Goal: Entertainment & Leisure: Browse casually

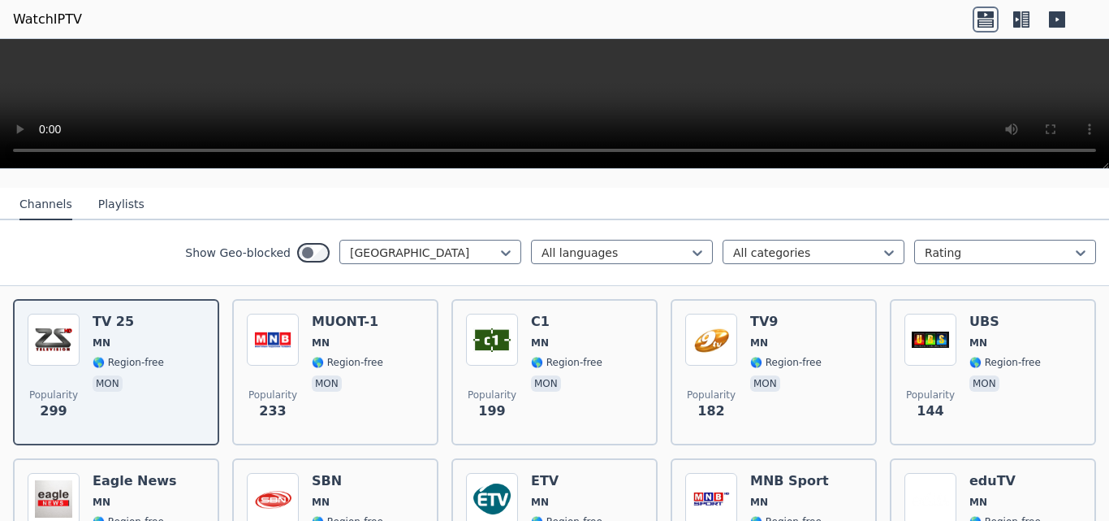
scroll to position [162, 0]
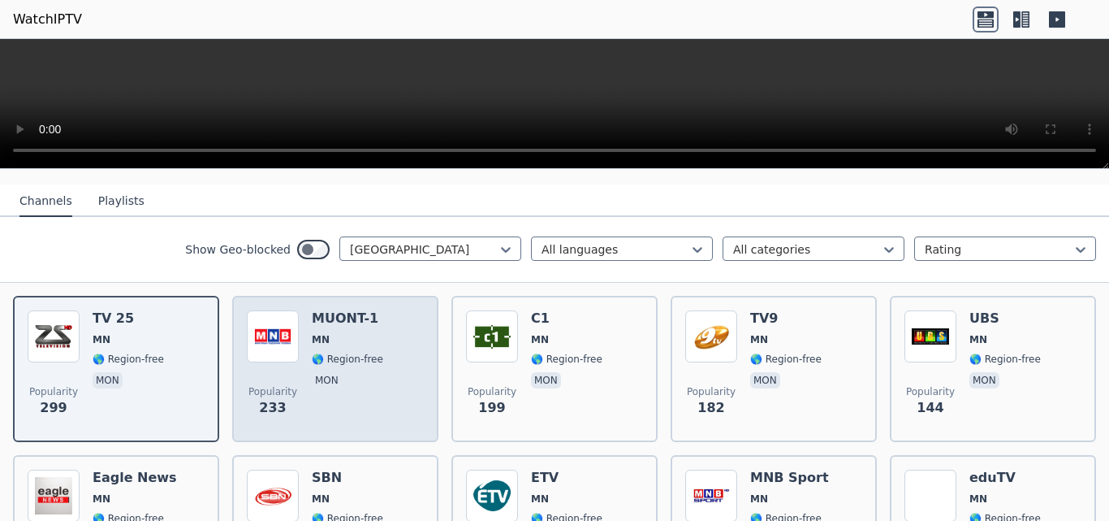
click at [376, 338] on div "Popularity 233 MUONT-1 MN 🌎 Region-free mon" at bounding box center [335, 368] width 177 height 117
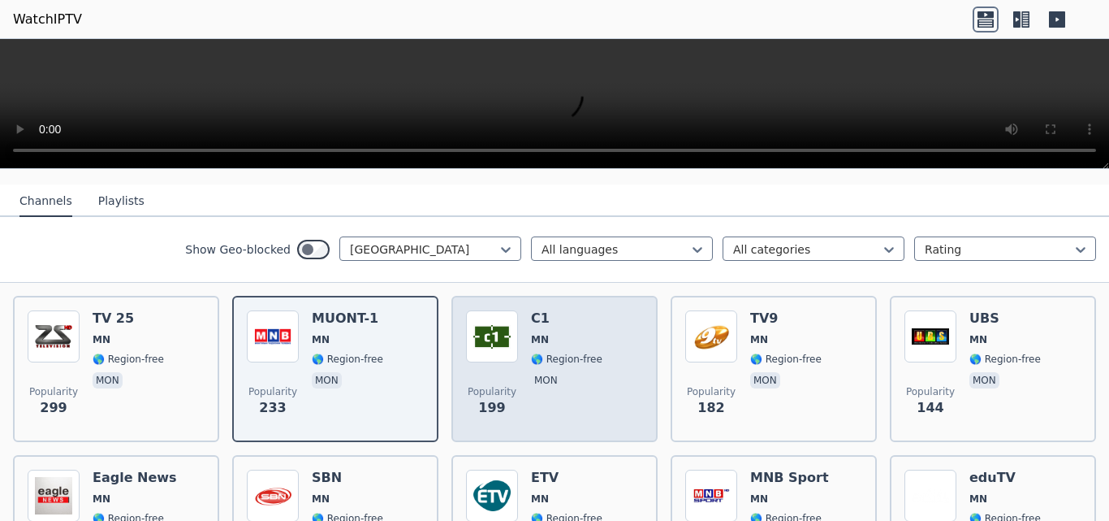
click at [557, 355] on div "C1 MN 🌎 Region-free mon" at bounding box center [566, 368] width 71 height 117
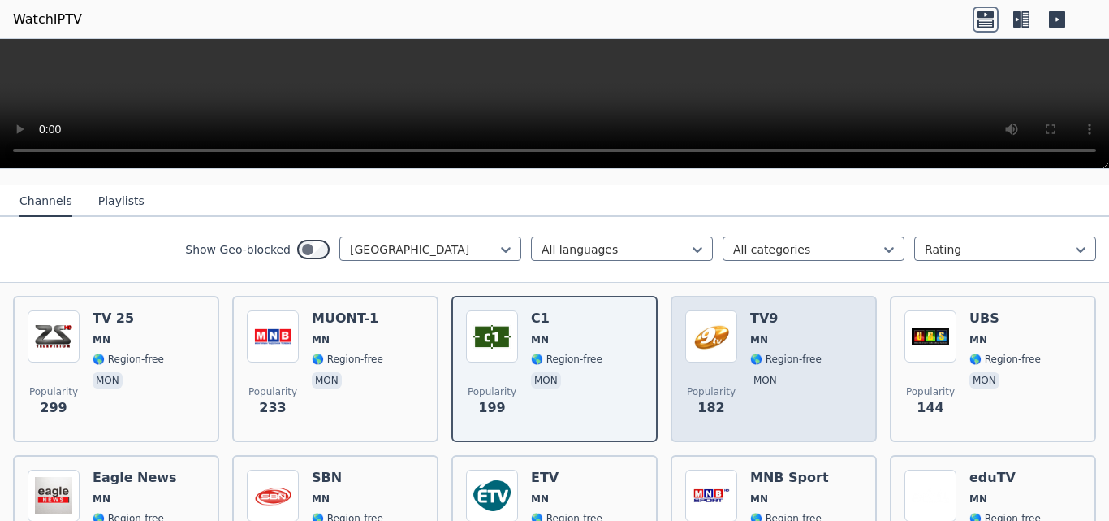
click at [771, 352] on span "🌎 Region-free" at bounding box center [785, 358] width 71 height 13
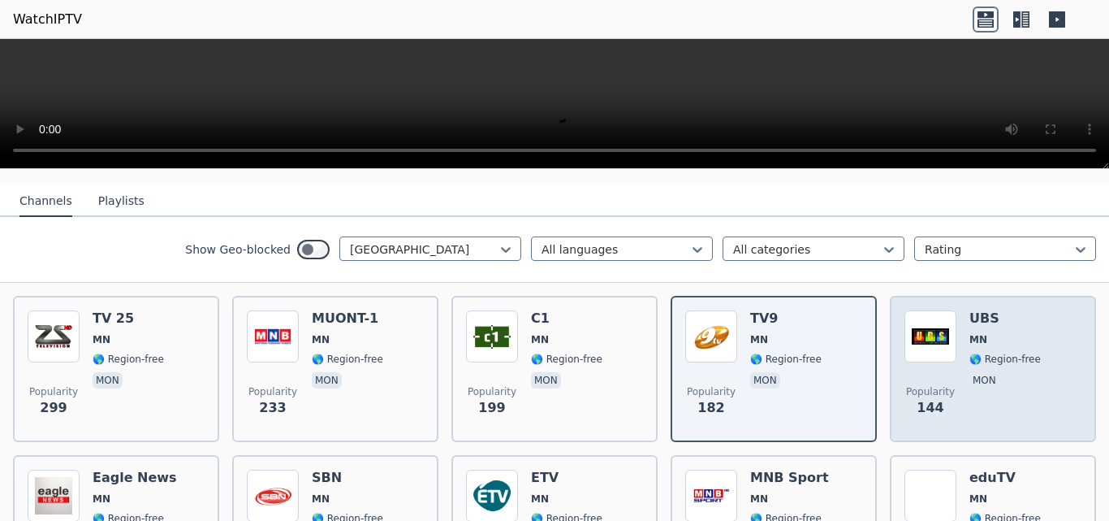
click at [954, 348] on div "Popularity 144 UBS [GEOGRAPHIC_DATA] 🌎 Region-free mon" at bounding box center [993, 368] width 177 height 117
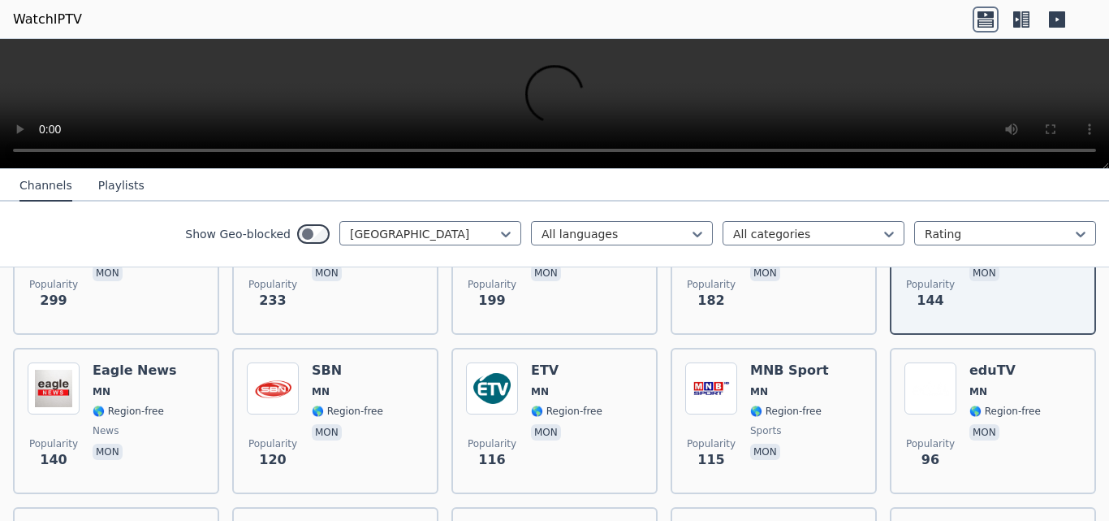
scroll to position [296, 0]
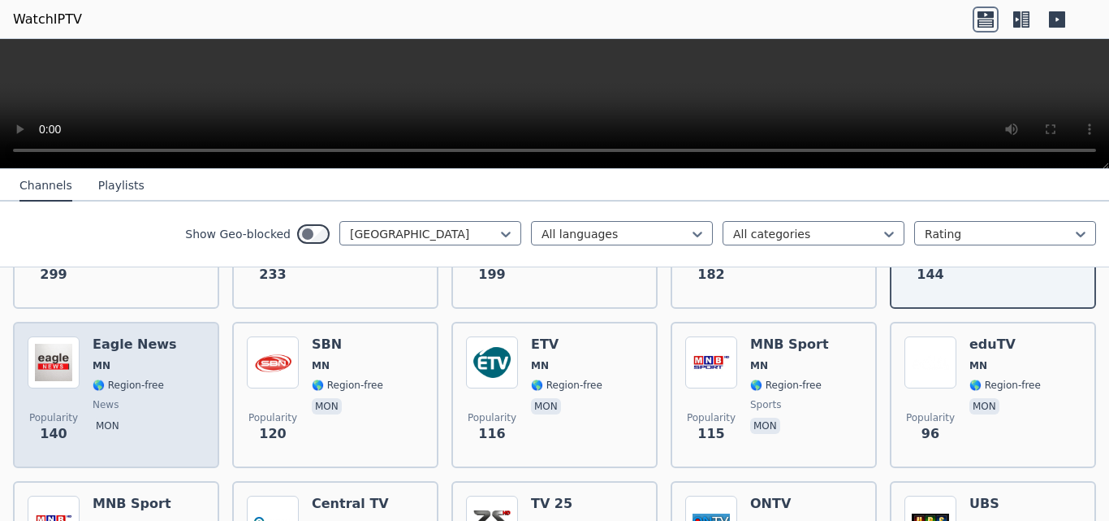
click at [158, 380] on div "Eagle News MN 🌎 Region-free news mon" at bounding box center [135, 394] width 84 height 117
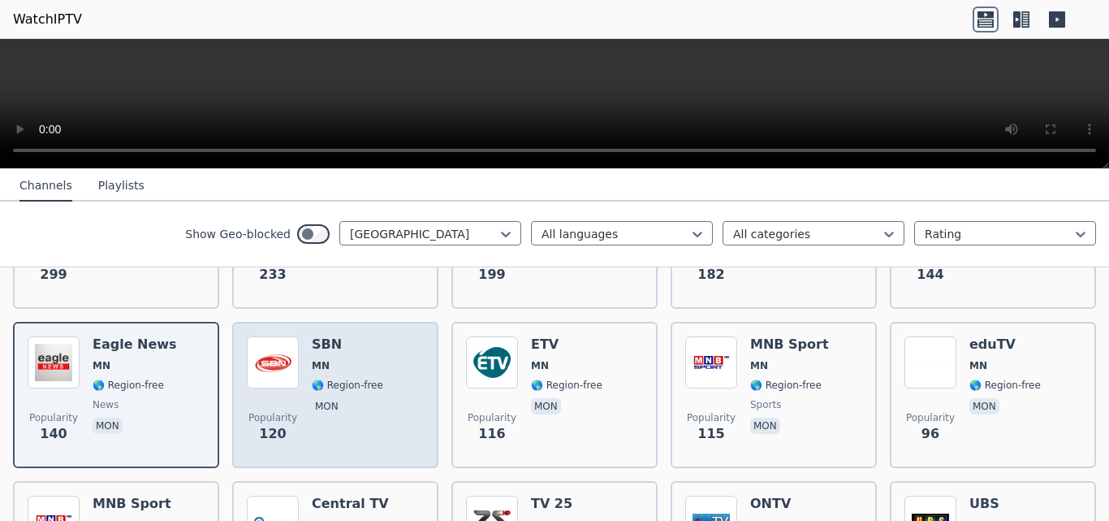
click at [387, 378] on div "Popularity 120 SBN [GEOGRAPHIC_DATA] 🌎 Region-free mon" at bounding box center [335, 394] width 177 height 117
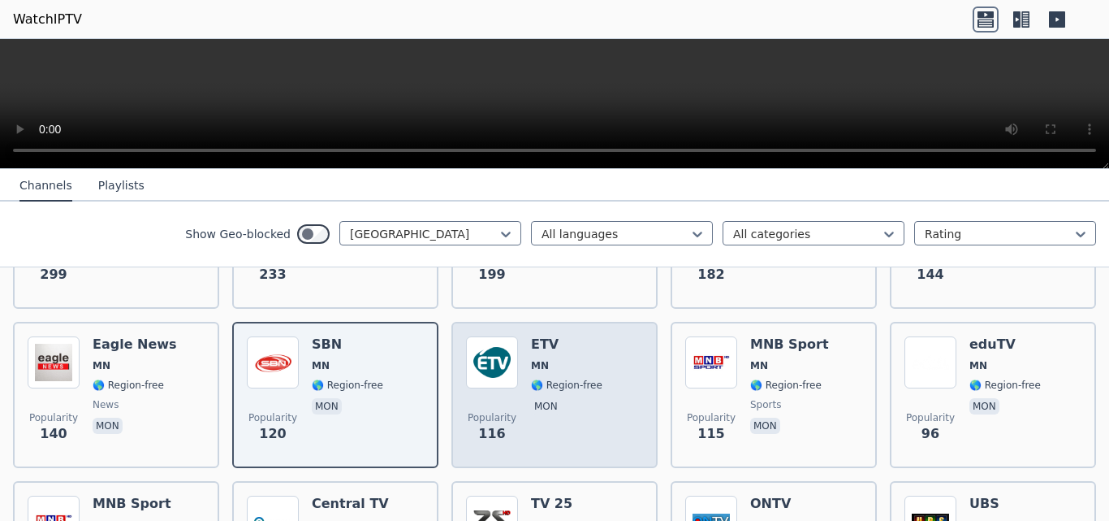
click at [543, 398] on p "mon" at bounding box center [546, 406] width 30 height 16
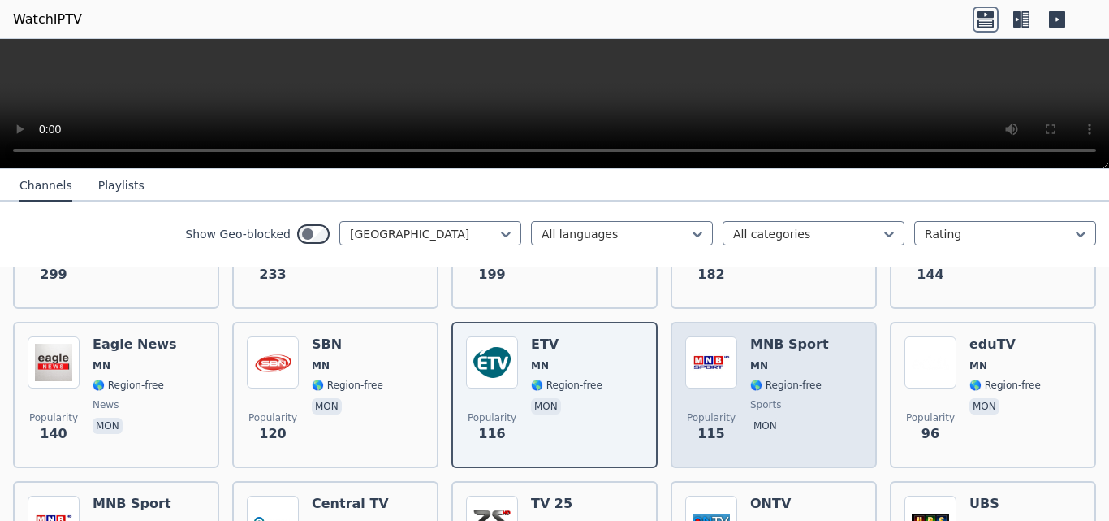
click at [765, 364] on div "MNB Sport MN 🌎 Region-free sports mon" at bounding box center [789, 394] width 79 height 117
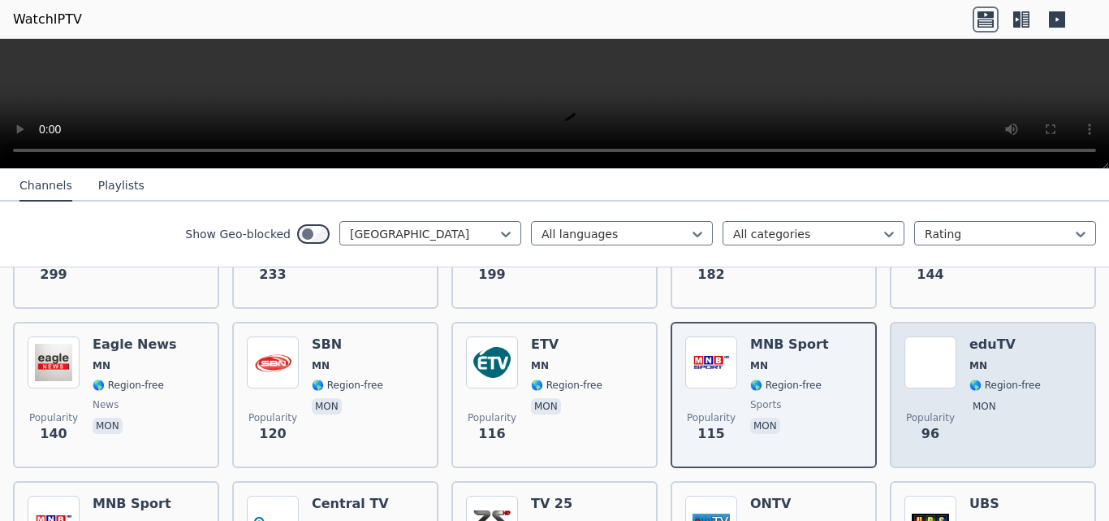
click at [1010, 359] on span "MN" at bounding box center [1005, 365] width 71 height 13
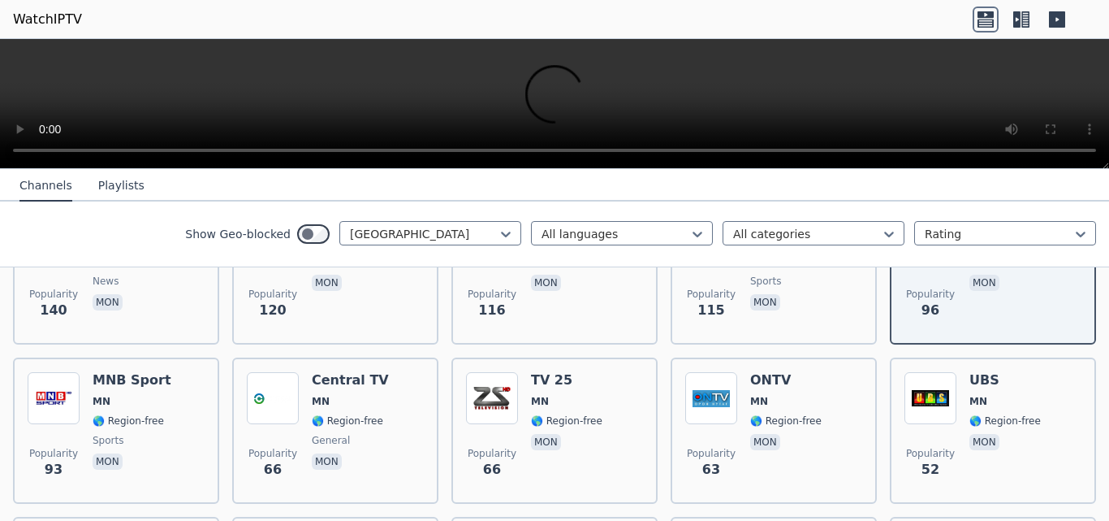
scroll to position [468, 0]
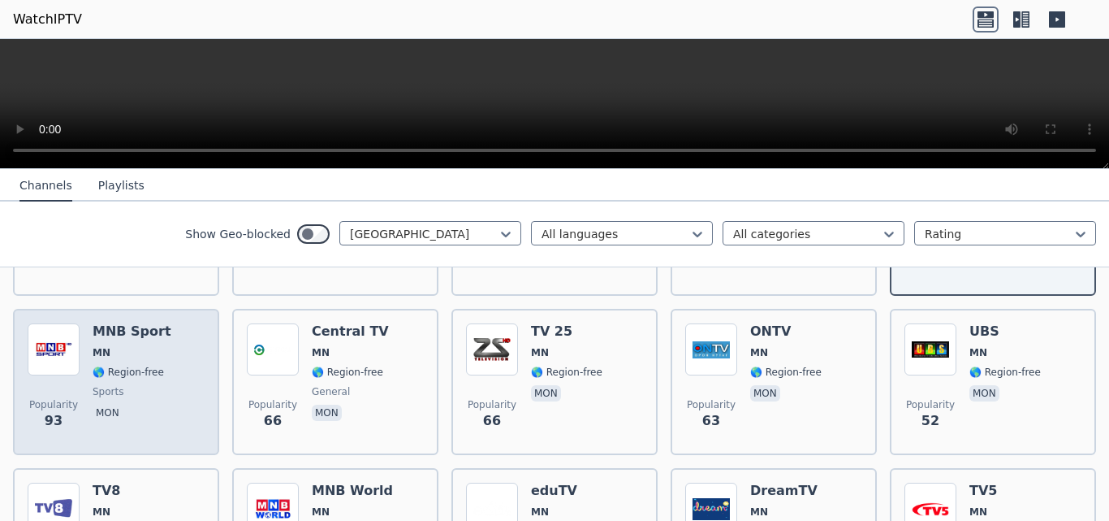
click at [148, 346] on span "MN" at bounding box center [132, 352] width 79 height 13
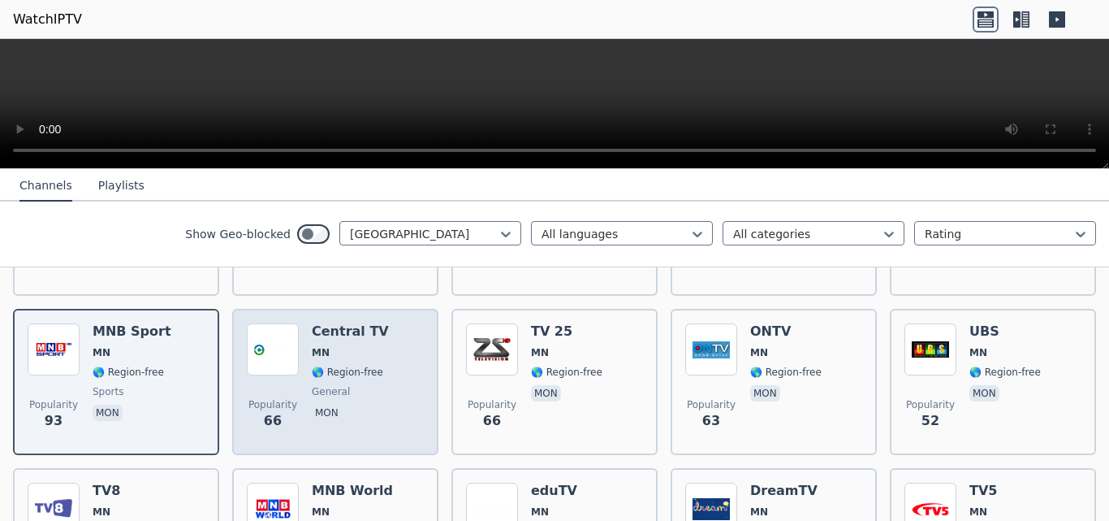
click at [344, 352] on div "Central TV MN 🌎 Region-free general mon" at bounding box center [350, 381] width 77 height 117
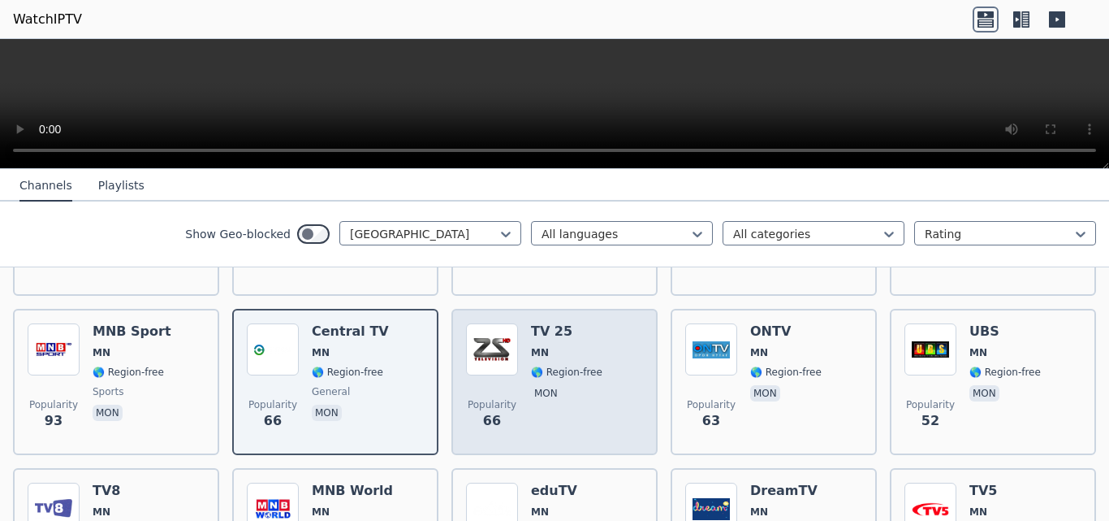
click at [566, 365] on span "🌎 Region-free" at bounding box center [566, 371] width 71 height 13
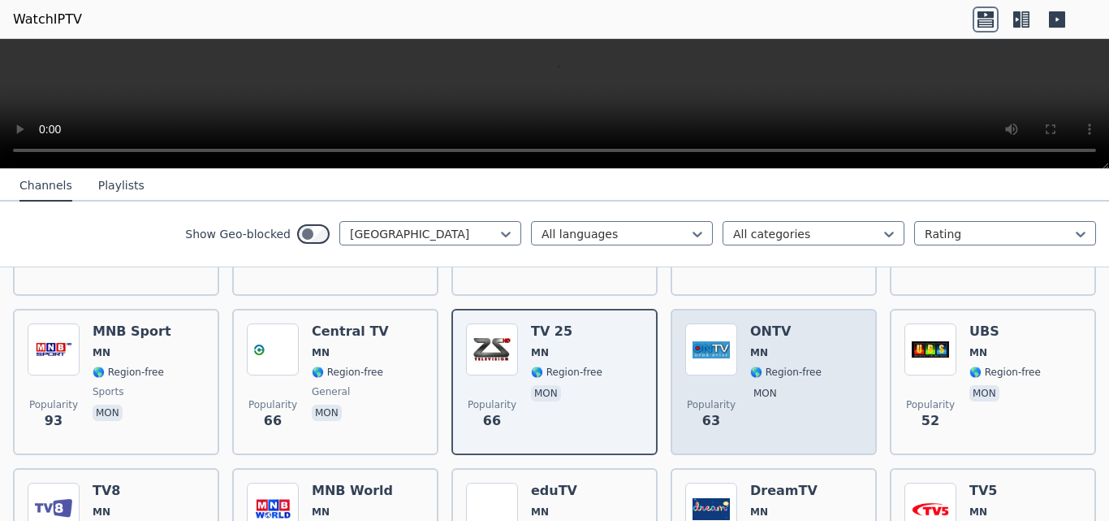
click at [754, 367] on div "ONTV [GEOGRAPHIC_DATA] 🌎 Region-free mon" at bounding box center [785, 381] width 71 height 117
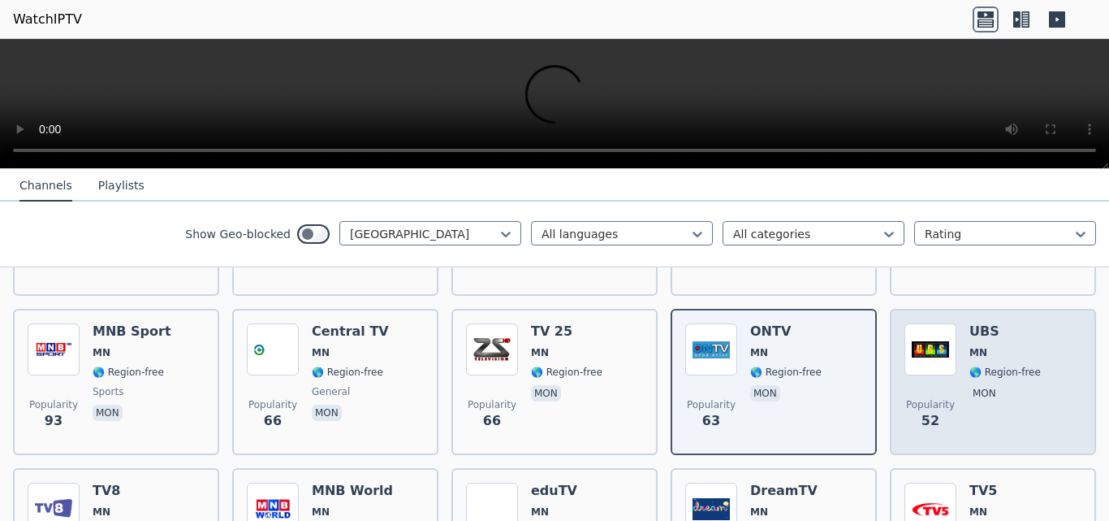
click at [948, 354] on div "Popularity 52 UBS [GEOGRAPHIC_DATA] 🌎 Region-free mon" at bounding box center [993, 381] width 177 height 117
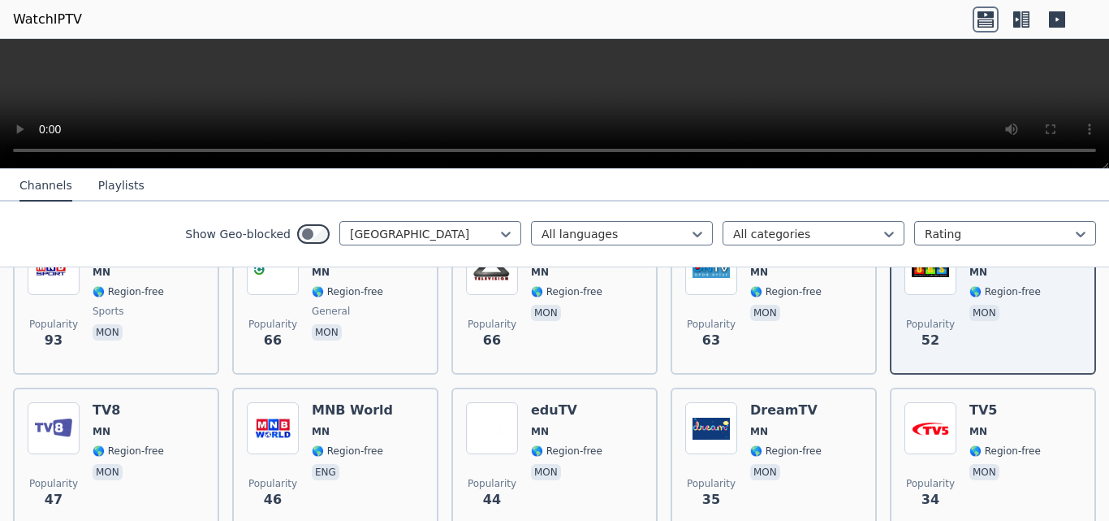
scroll to position [574, 0]
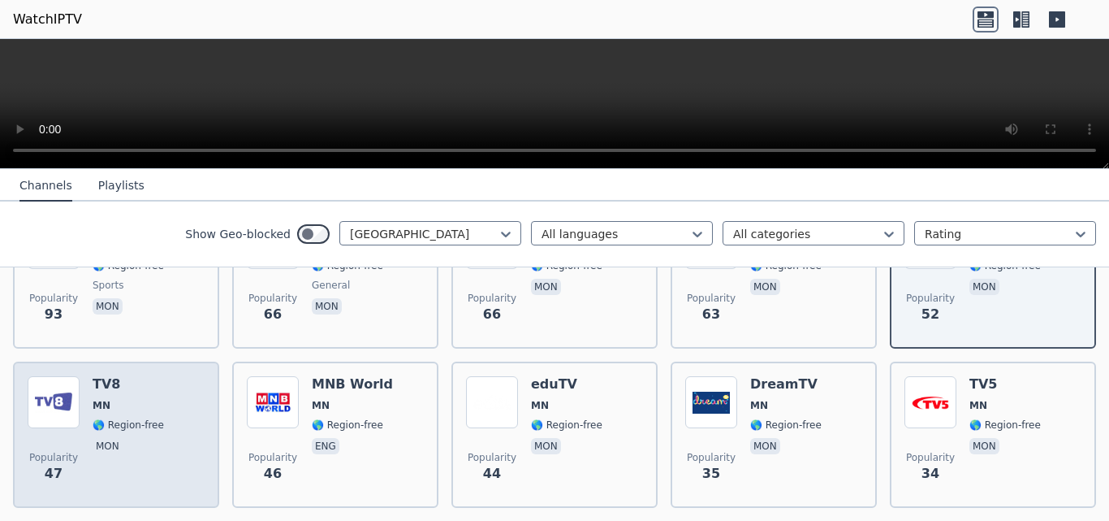
click at [137, 399] on span "MN" at bounding box center [128, 405] width 71 height 13
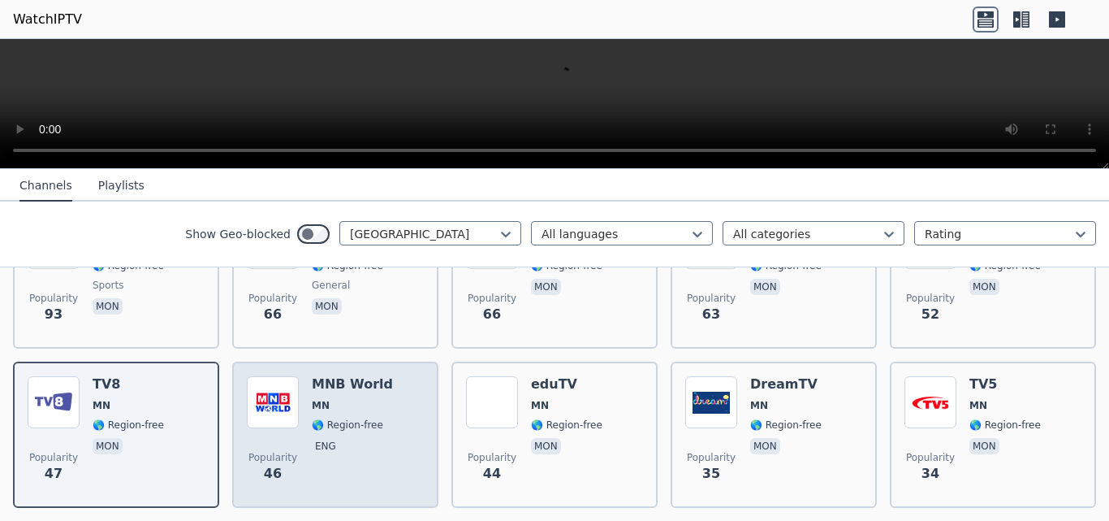
click at [328, 399] on span "MN" at bounding box center [352, 405] width 81 height 13
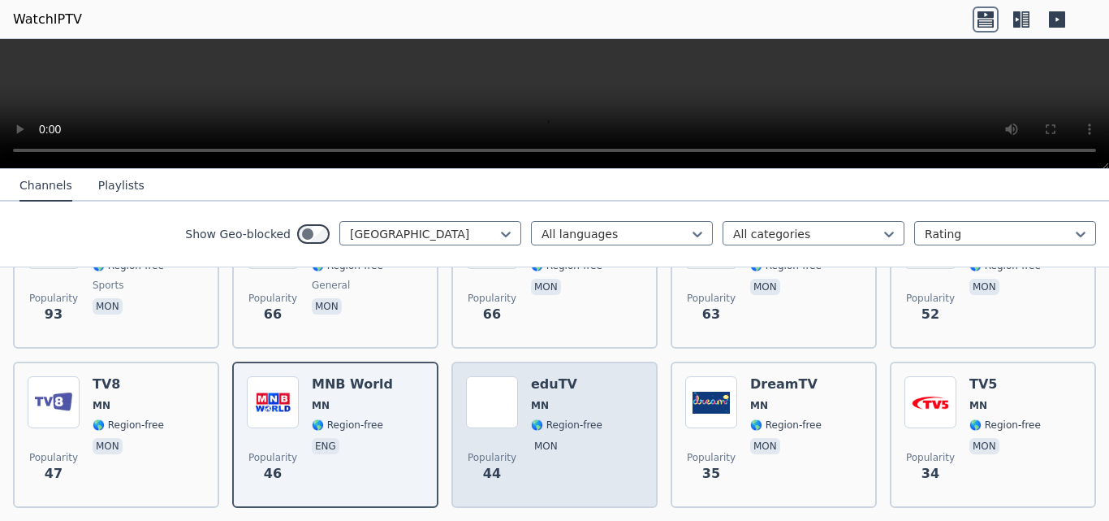
click at [605, 399] on div "Popularity 44 eduTV [GEOGRAPHIC_DATA] 🌎 Region-free mon" at bounding box center [554, 434] width 177 height 117
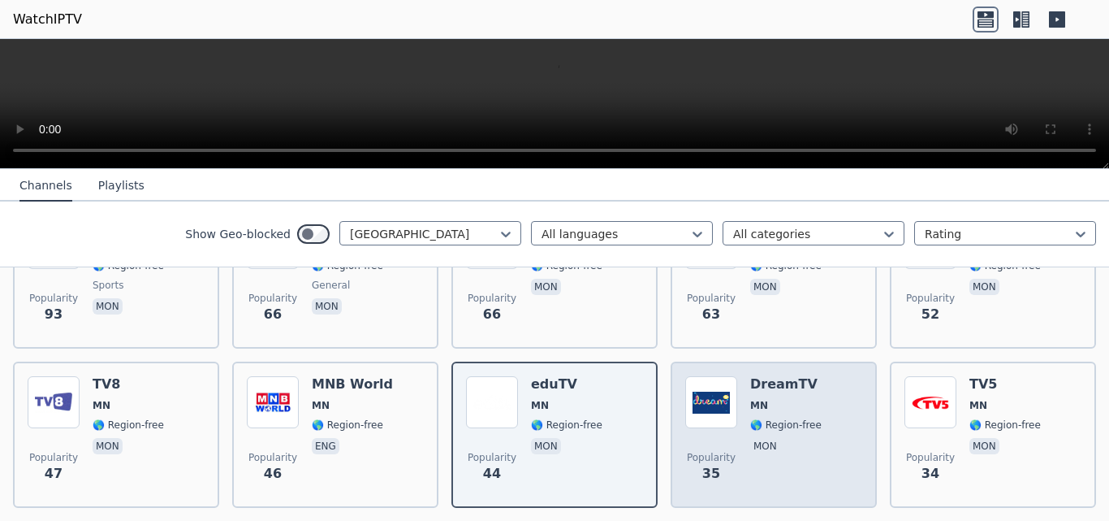
click at [787, 418] on span "🌎 Region-free" at bounding box center [785, 424] width 71 height 13
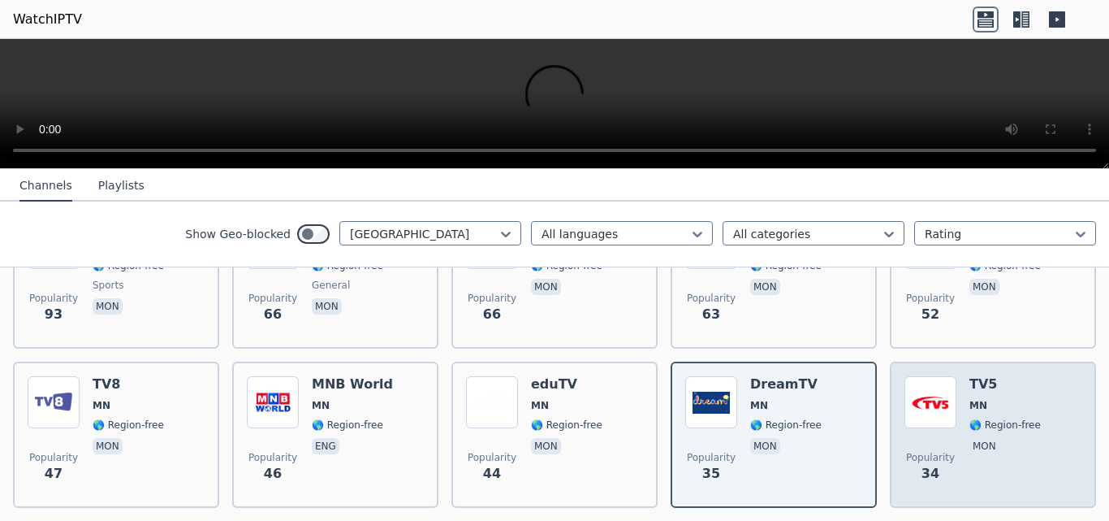
click at [970, 402] on div "TV5 MN 🌎 Region-free mon" at bounding box center [1005, 434] width 71 height 117
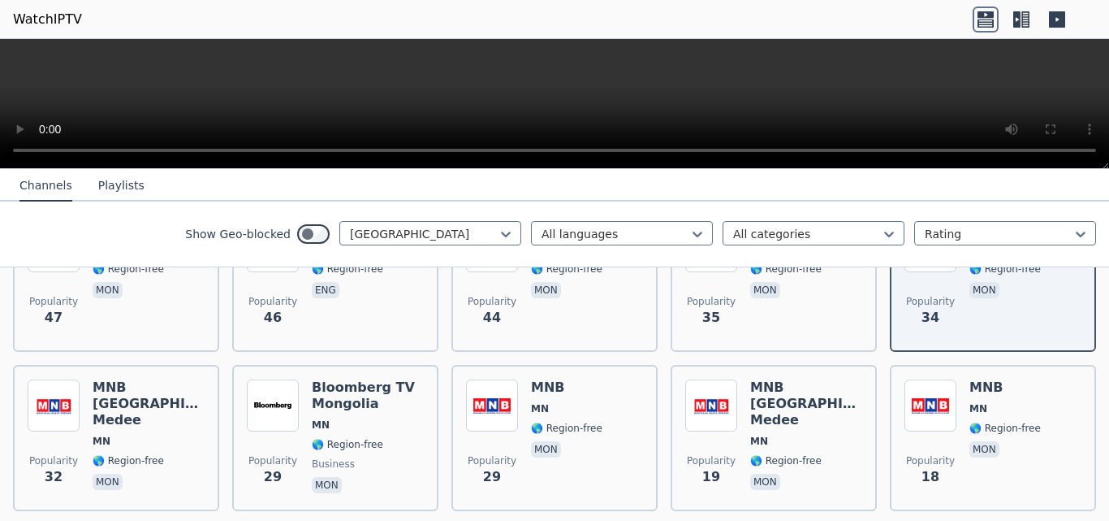
scroll to position [769, 0]
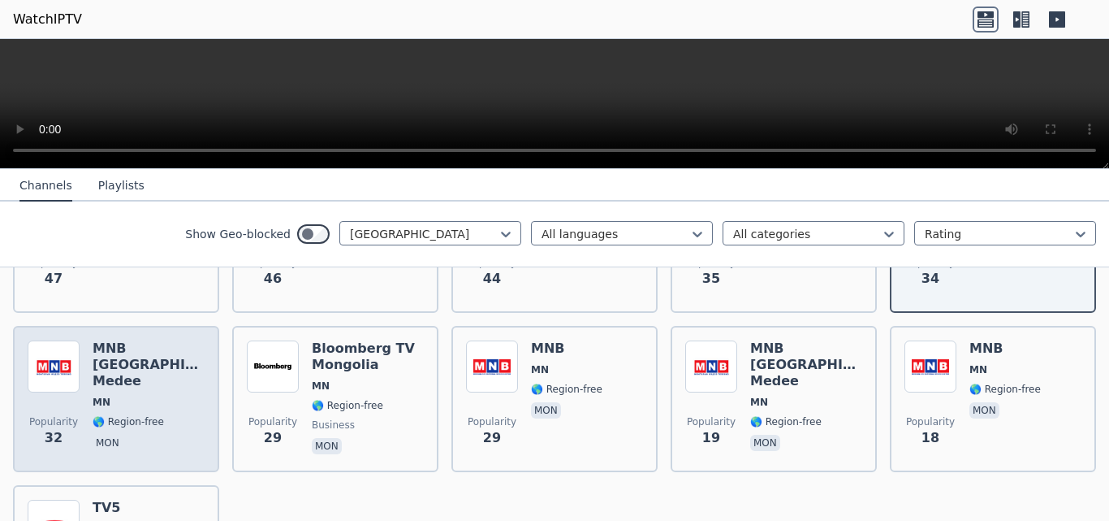
click at [128, 415] on span "🌎 Region-free" at bounding box center [128, 421] width 71 height 13
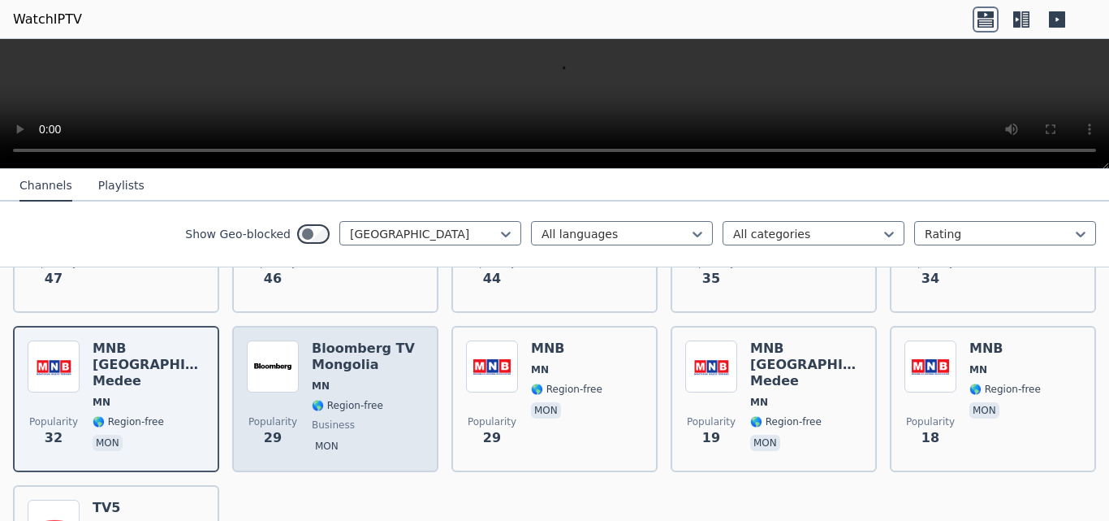
click at [264, 382] on div "Popularity 29" at bounding box center [273, 398] width 52 height 117
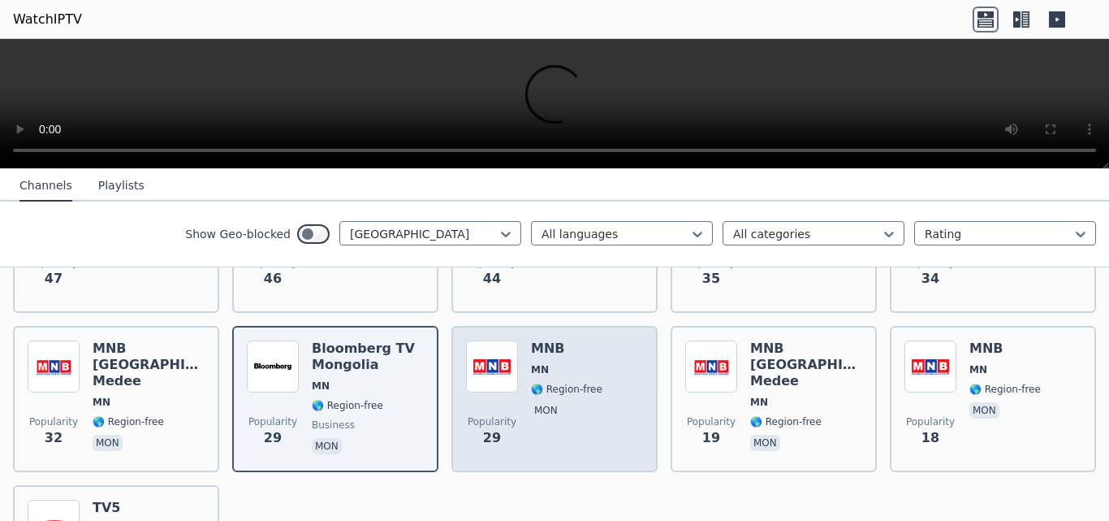
click at [556, 402] on span "mon" at bounding box center [566, 411] width 71 height 19
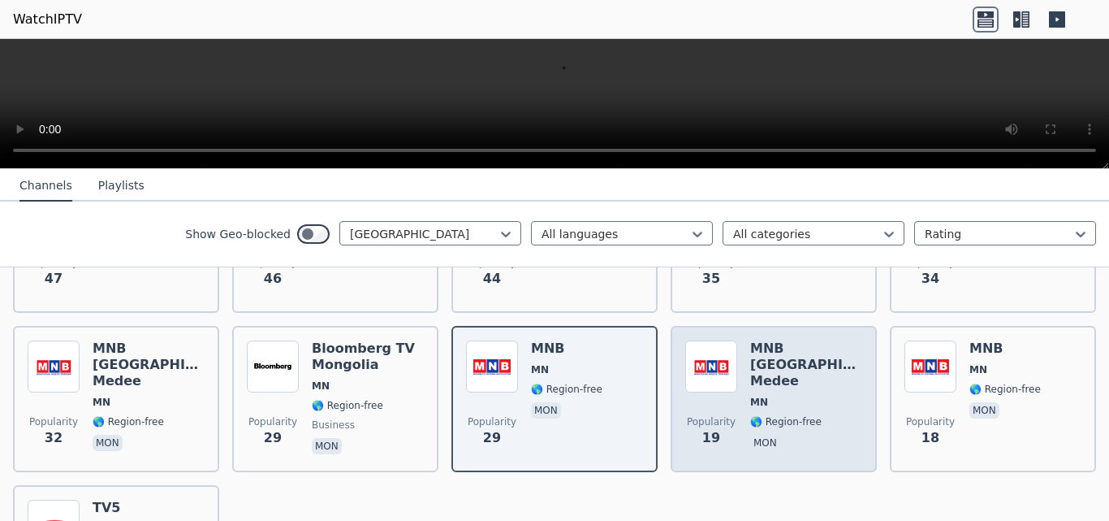
click at [736, 417] on div "Popularity 19 MNB [GEOGRAPHIC_DATA] [GEOGRAPHIC_DATA] [GEOGRAPHIC_DATA] 🌎 Regio…" at bounding box center [773, 398] width 177 height 117
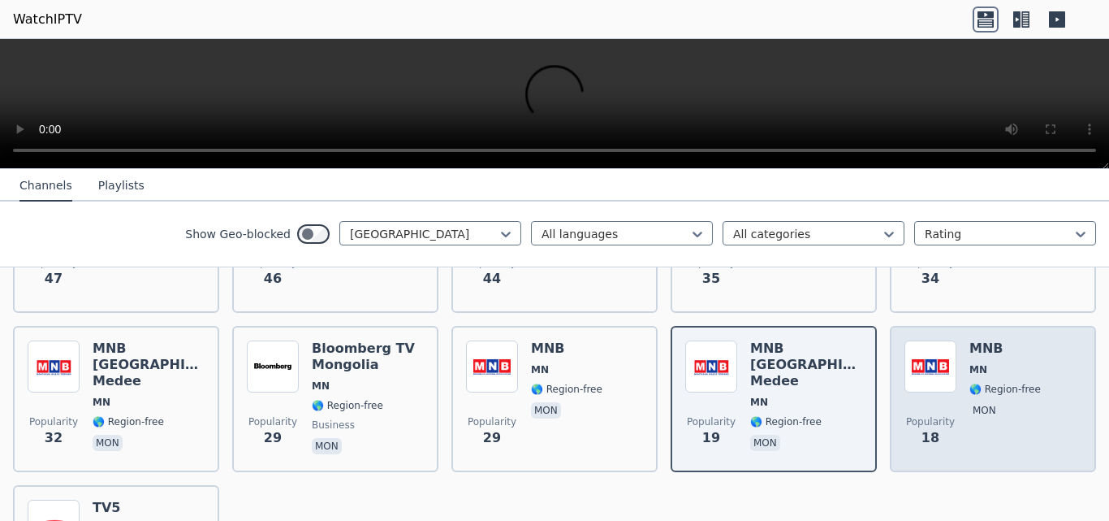
click at [970, 412] on div "MNB [GEOGRAPHIC_DATA] 🌎 Region-free mon" at bounding box center [1005, 398] width 71 height 117
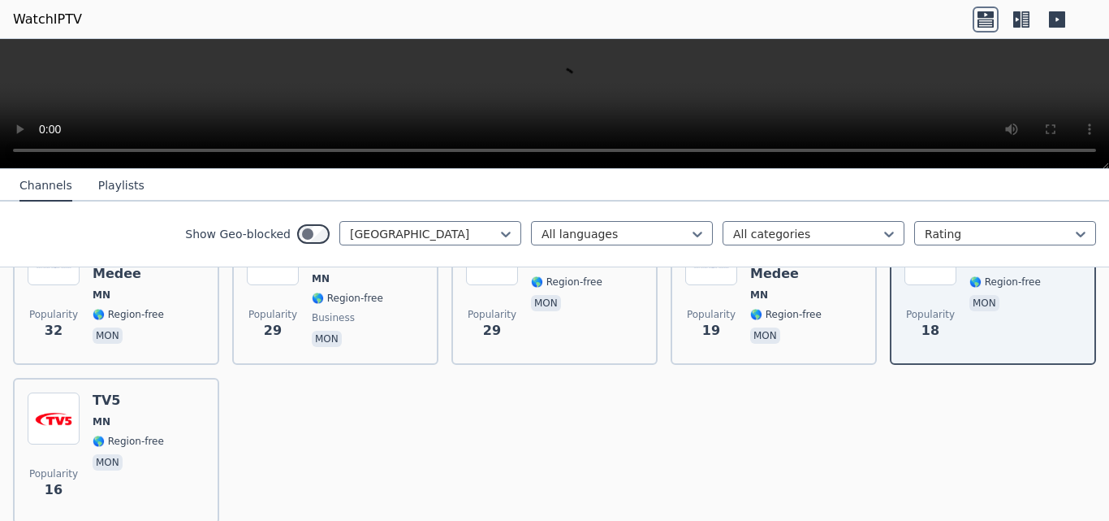
scroll to position [896, 0]
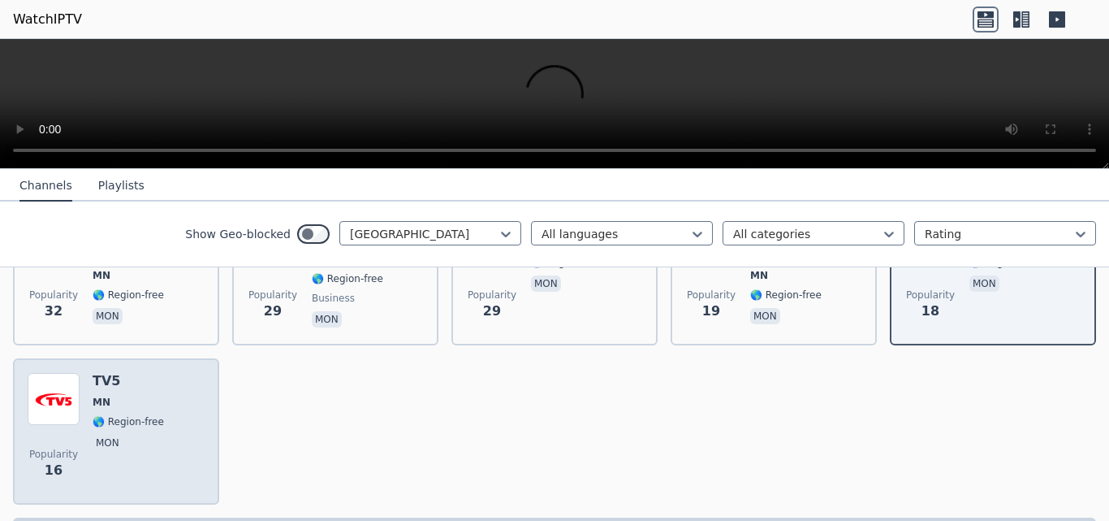
click at [110, 417] on div "TV5 MN 🌎 Region-free mon" at bounding box center [128, 431] width 71 height 117
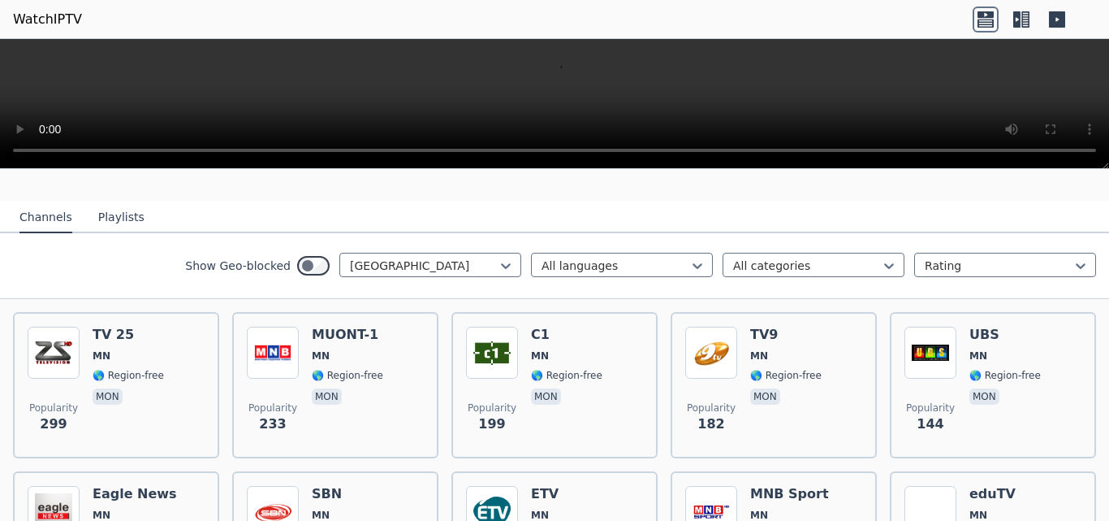
scroll to position [104, 0]
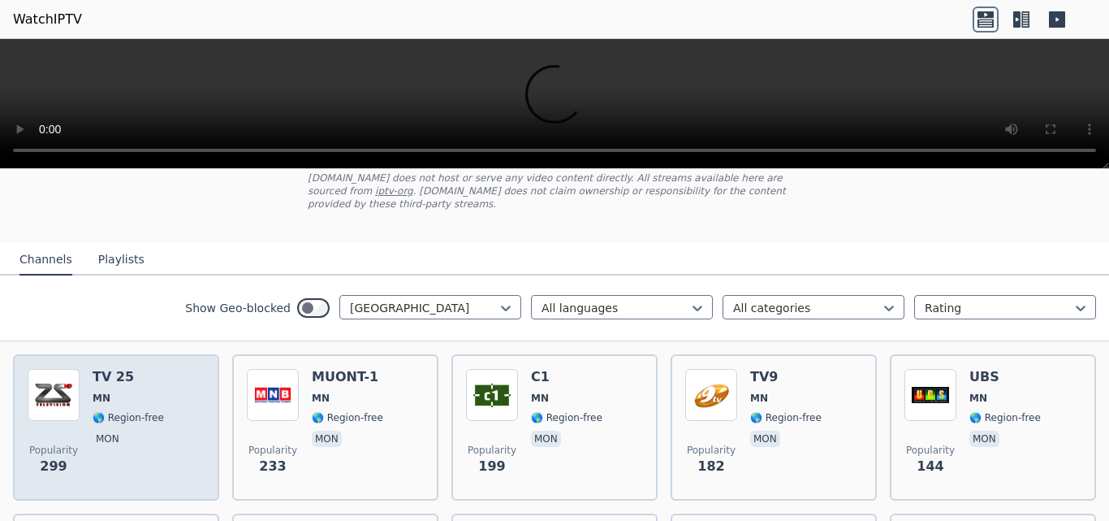
click at [138, 391] on span "MN" at bounding box center [128, 397] width 71 height 13
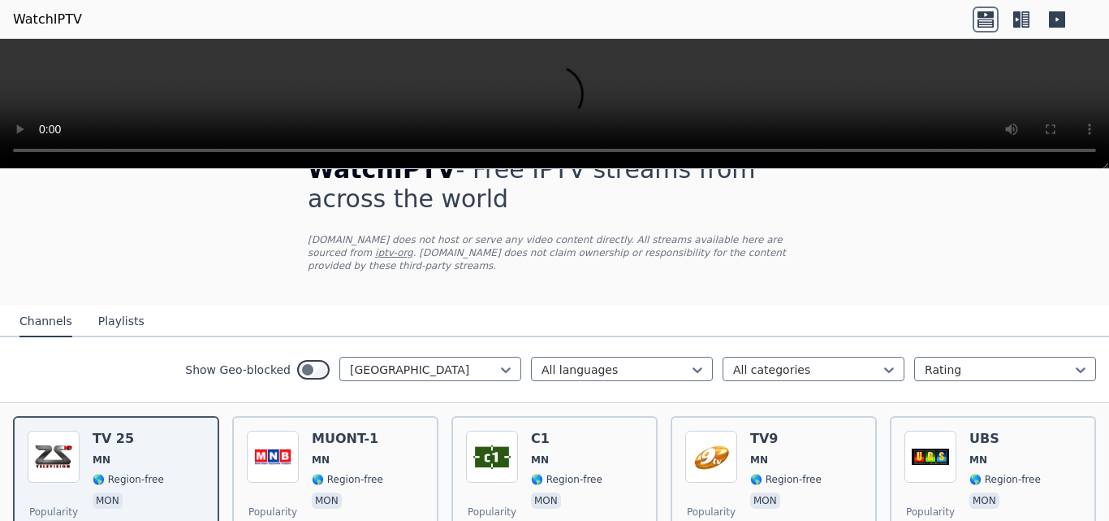
scroll to position [32, 0]
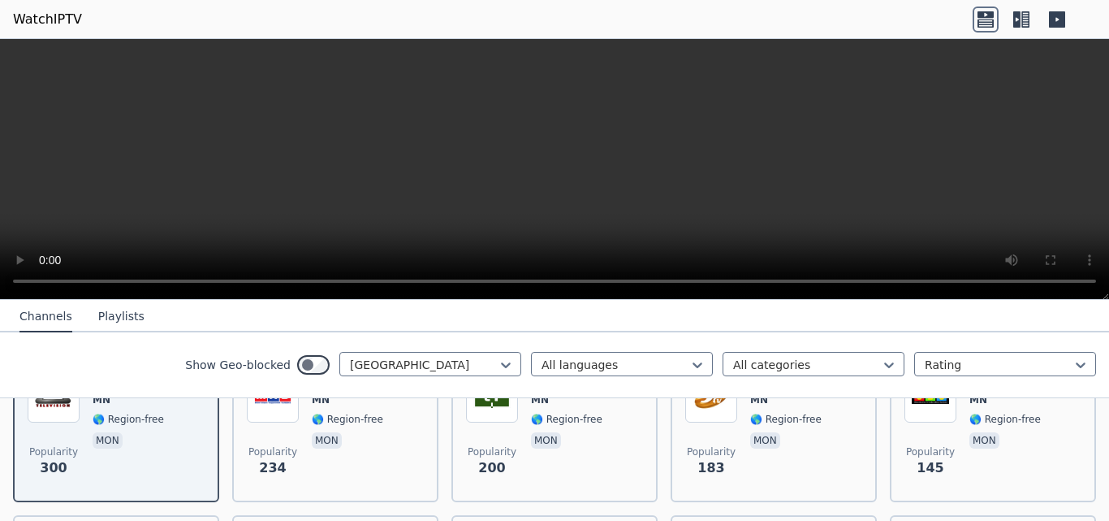
scroll to position [179, 0]
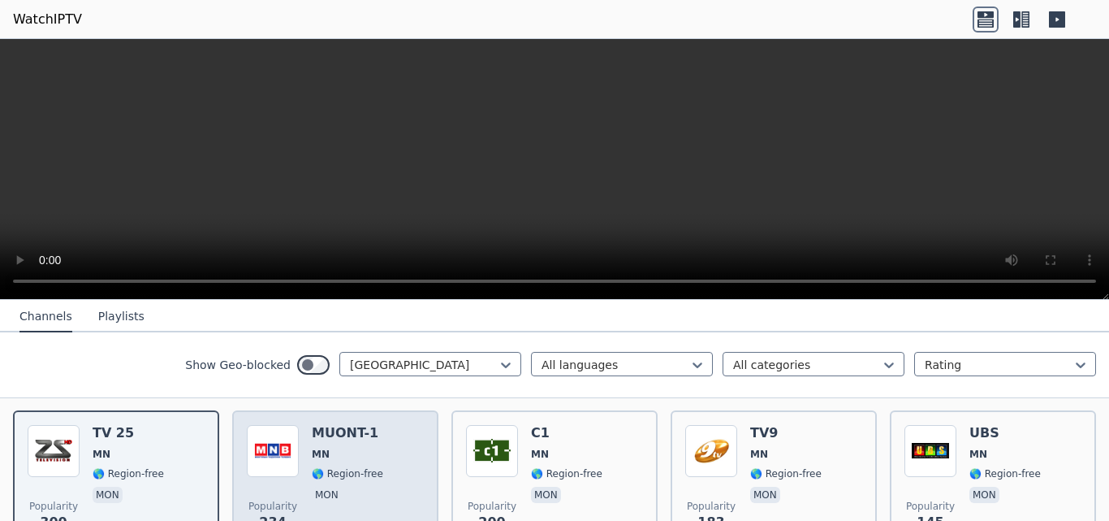
click at [361, 448] on span "MN" at bounding box center [347, 454] width 71 height 13
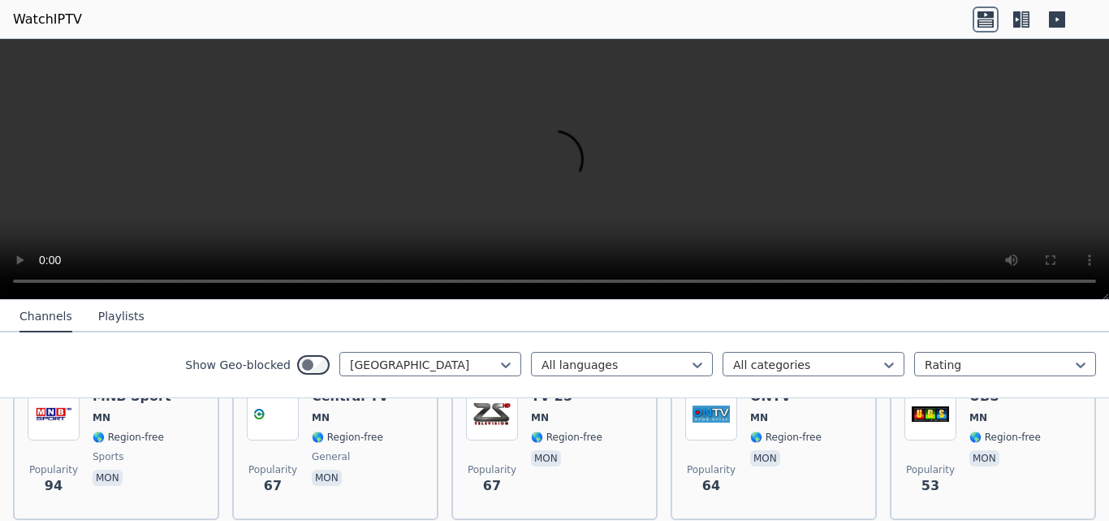
scroll to position [495, 0]
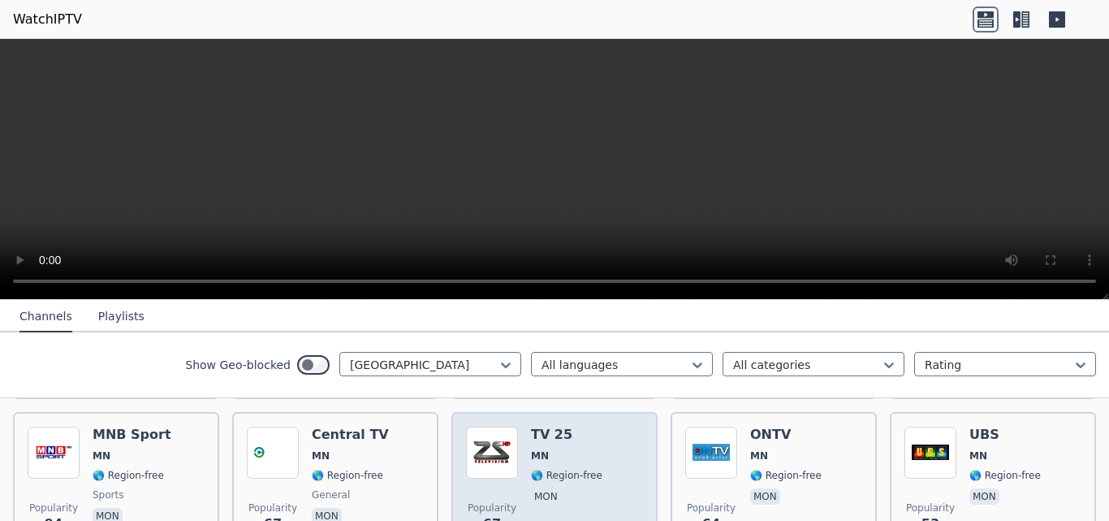
click at [531, 426] on h6 "TV 25" at bounding box center [566, 434] width 71 height 16
